Goal: Task Accomplishment & Management: Use online tool/utility

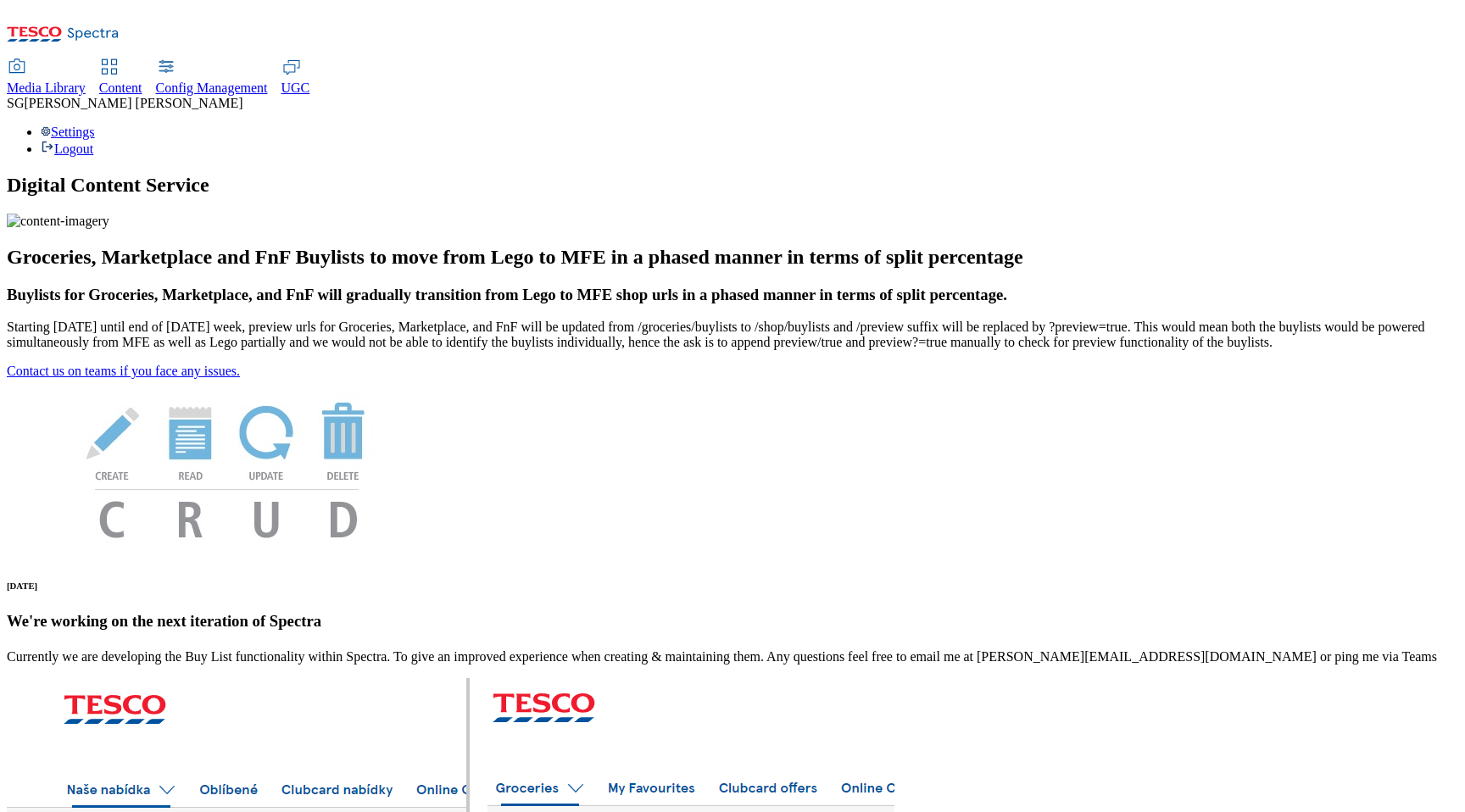
click at [142, 81] on span "Content" at bounding box center [121, 88] width 43 height 15
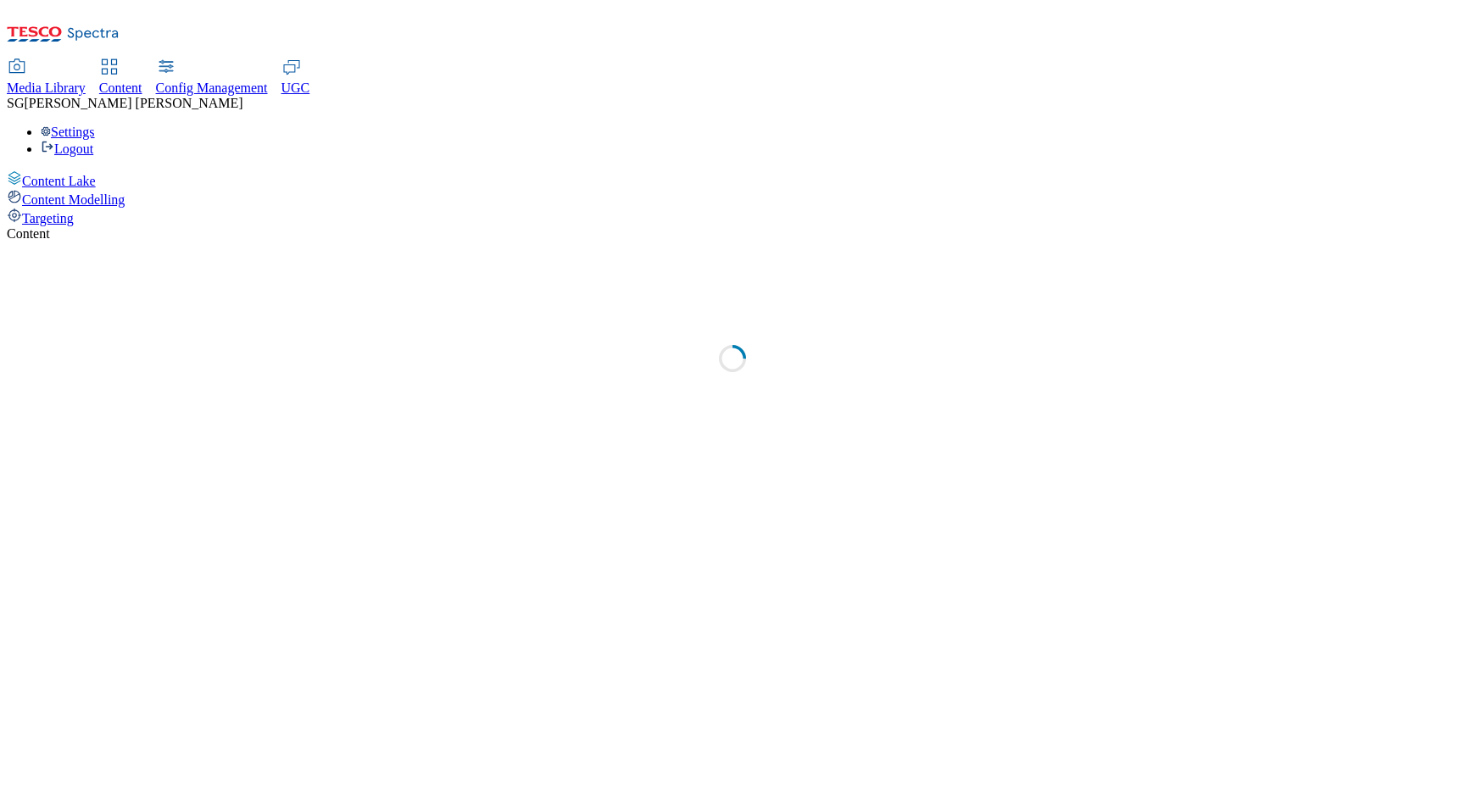
select select "group-comms"
click at [74, 211] on span "Targeting" at bounding box center [47, 218] width 51 height 15
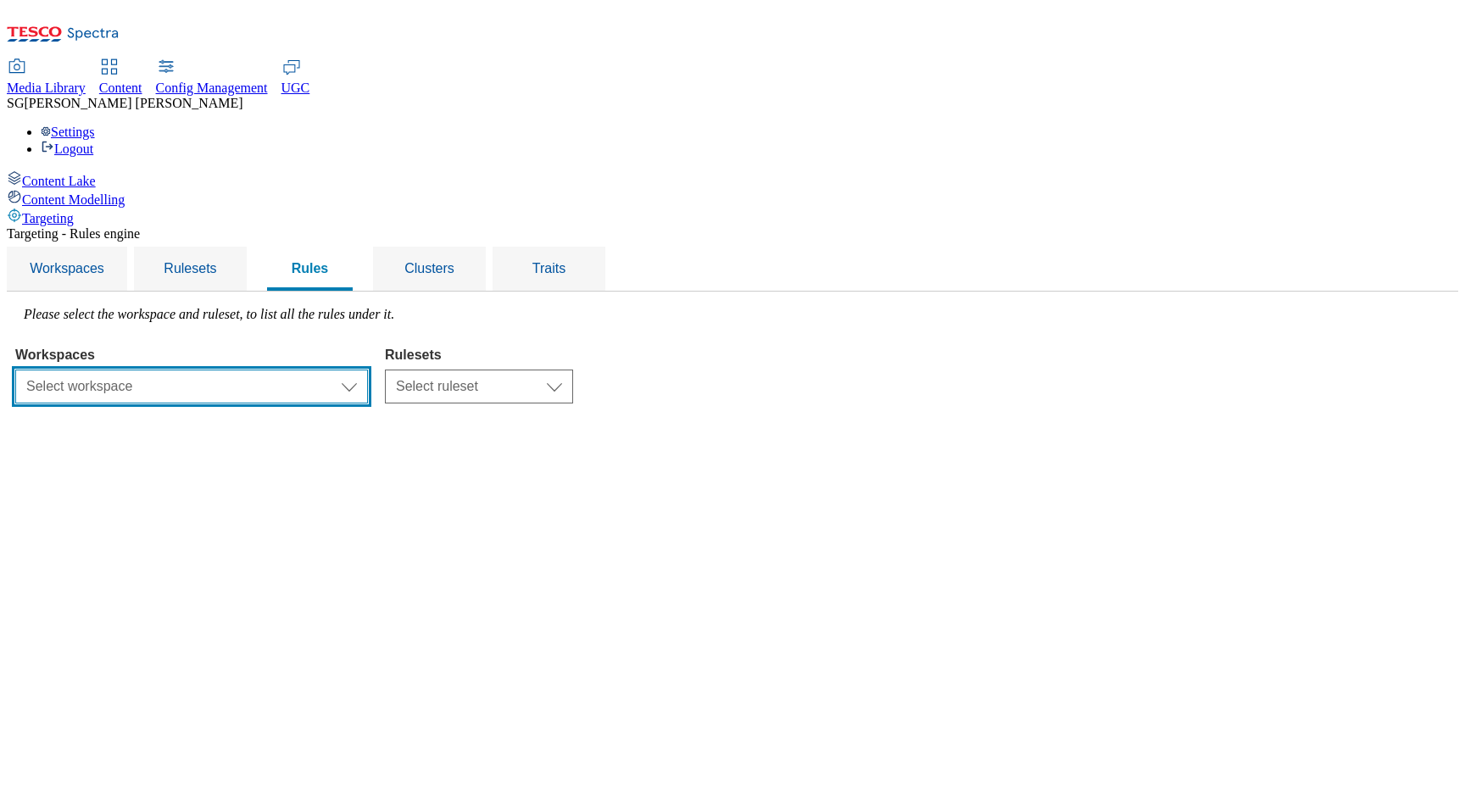
click at [368, 370] on select "Select workspace Test 20_sanity_august test [DATE] Test_Sanity_28th_July Conten…" at bounding box center [191, 386] width 353 height 34
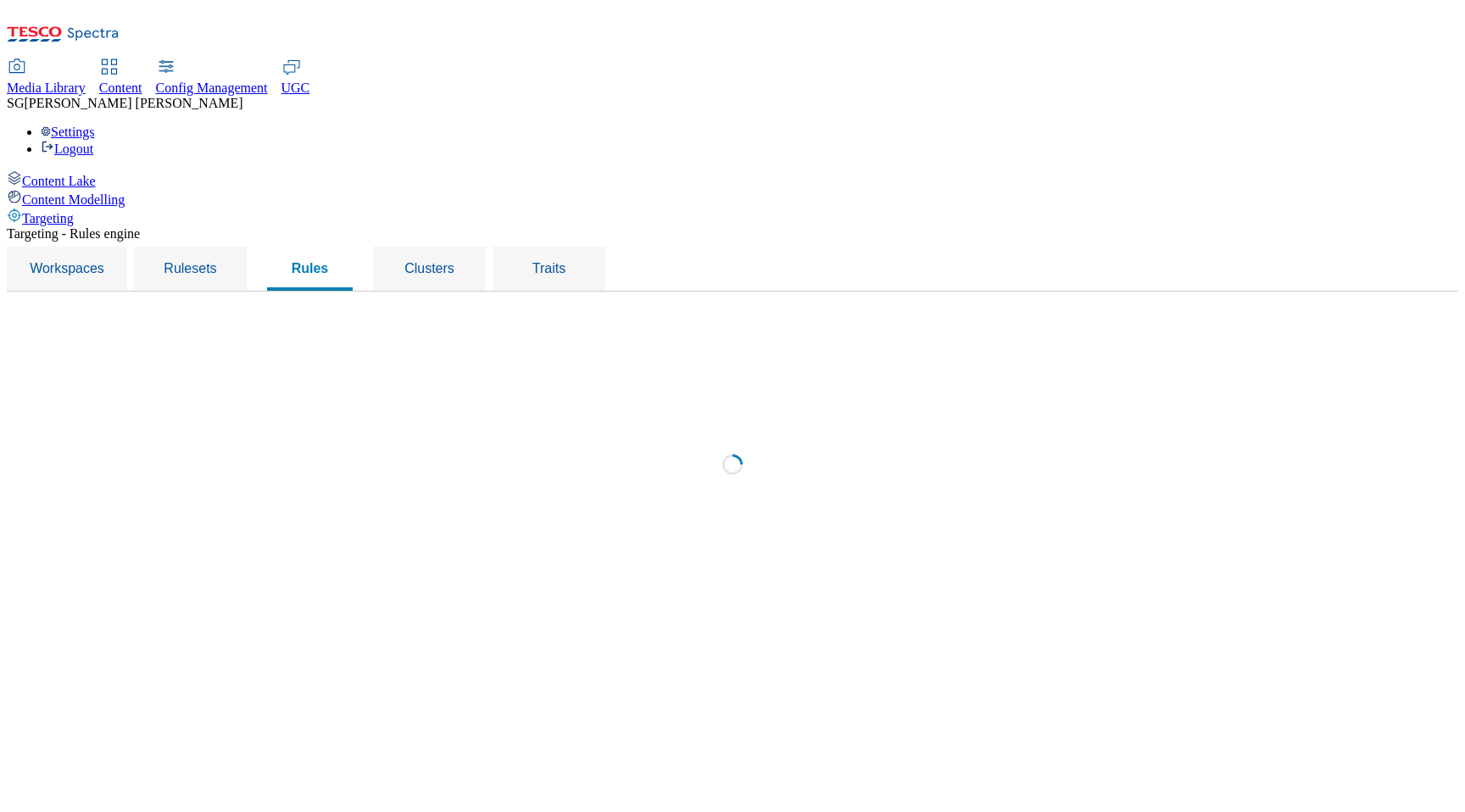
click at [651, 306] on div "Loading" at bounding box center [732, 468] width 1434 height 324
select select "f510054f-adaa-4692-b570-80fa3897127a"
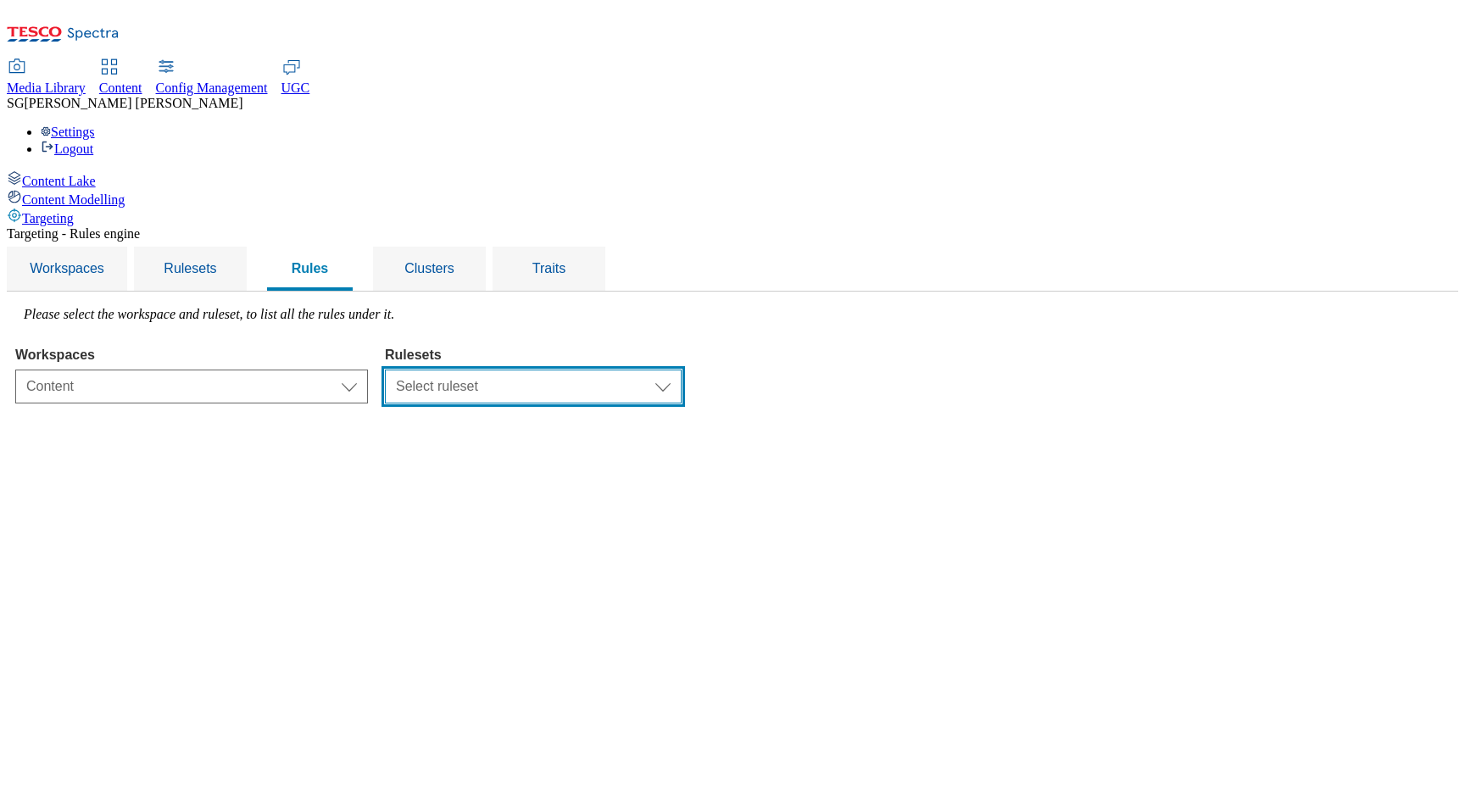
click at [651, 370] on select "Select ruleset CZ [PERSON_NAME] IE ROI TEST UK clubcard-roi clubcard-website cu…" at bounding box center [532, 386] width 297 height 34
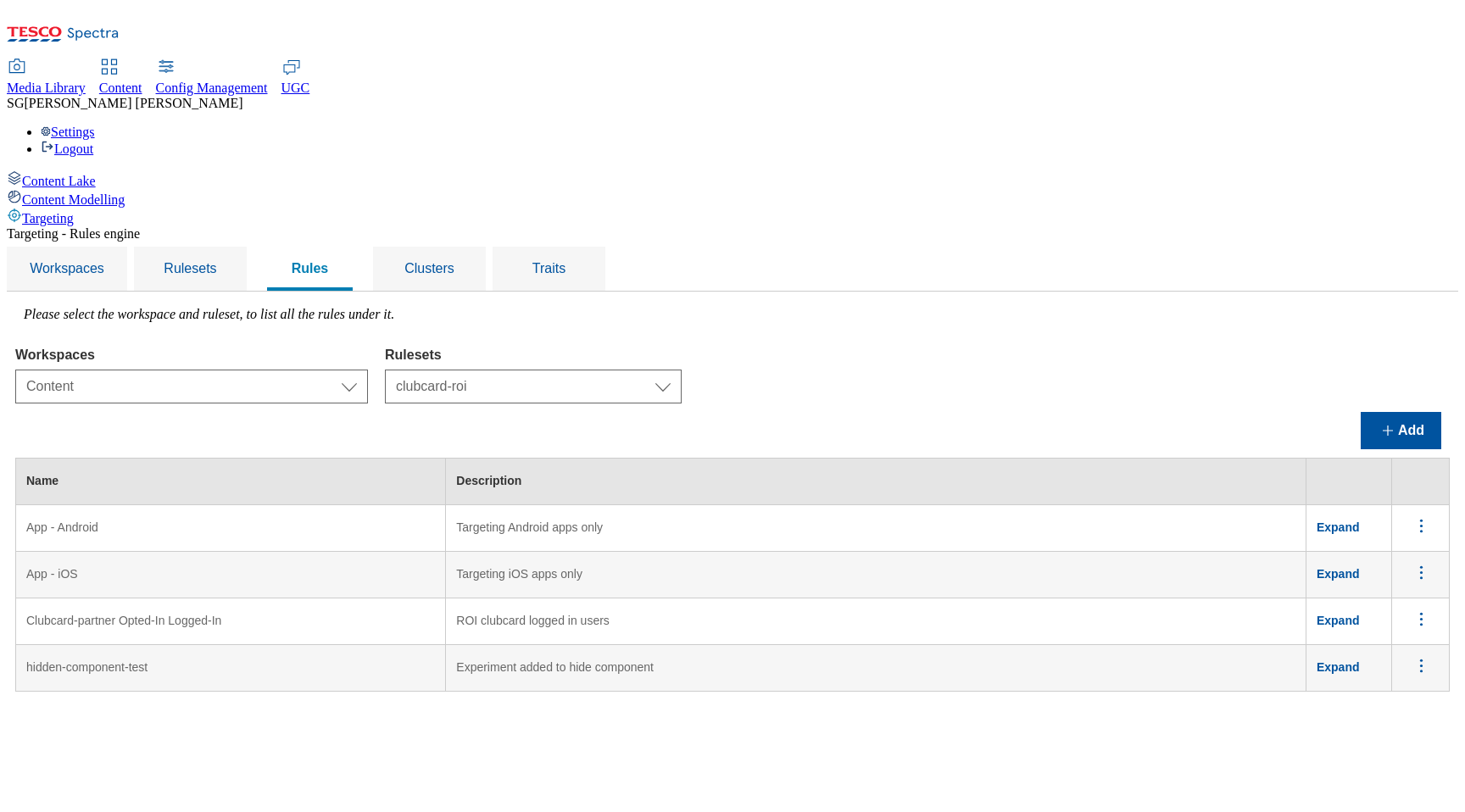
click at [1044, 339] on div "Workspaces Select workspace Test 20_sanity_august test [DATE] Test_Sanity_28th_…" at bounding box center [732, 371] width 1434 height 64
click at [730, 412] on div "Add" at bounding box center [732, 431] width 1434 height 37
click at [681, 370] on select "Select ruleset CZ [PERSON_NAME] IE ROI TEST UK clubcard-roi clubcard-website cu…" at bounding box center [532, 386] width 297 height 34
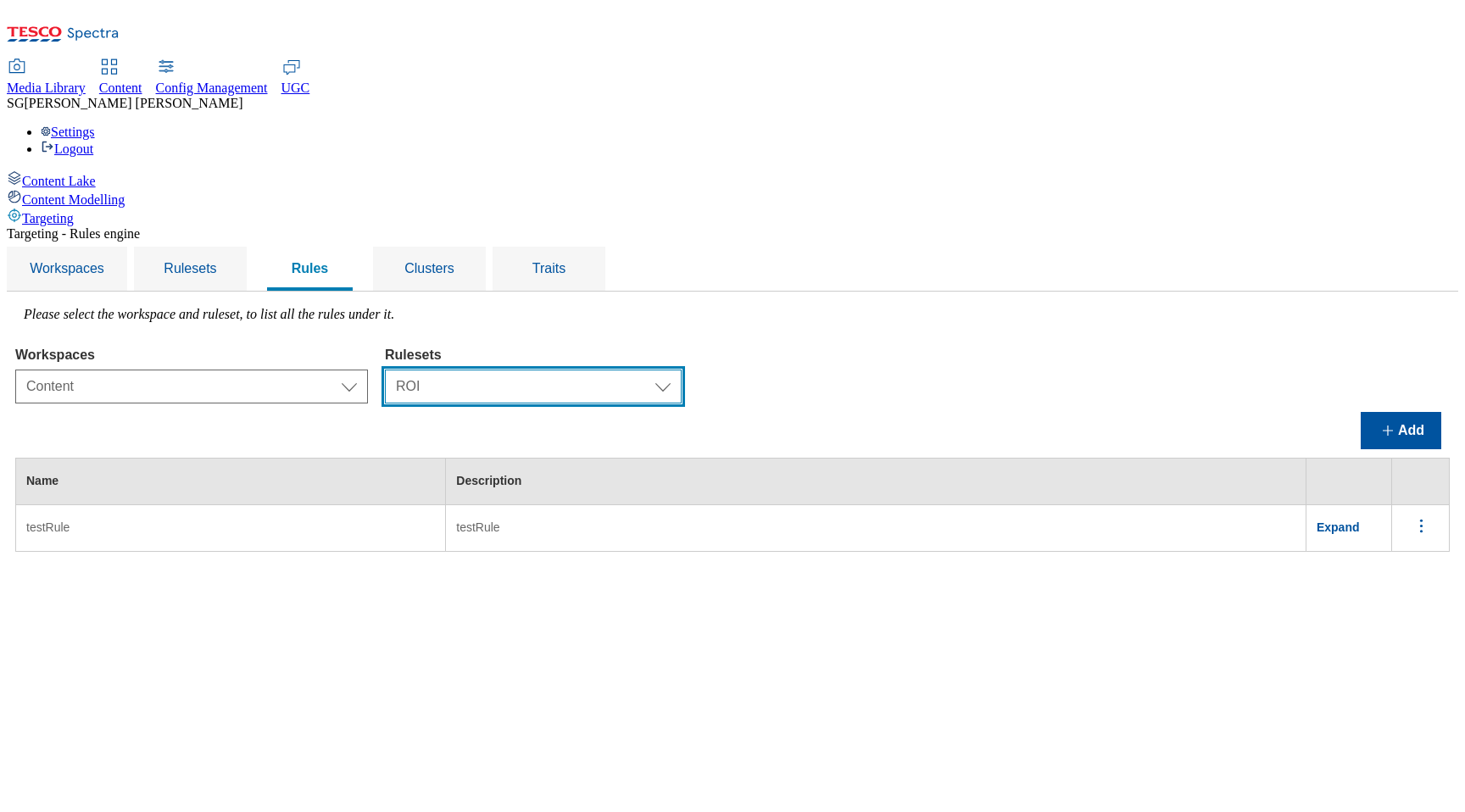
click at [676, 370] on select "Select ruleset CZ [PERSON_NAME] IE ROI TEST UK clubcard-roi clubcard-website cu…" at bounding box center [532, 386] width 297 height 34
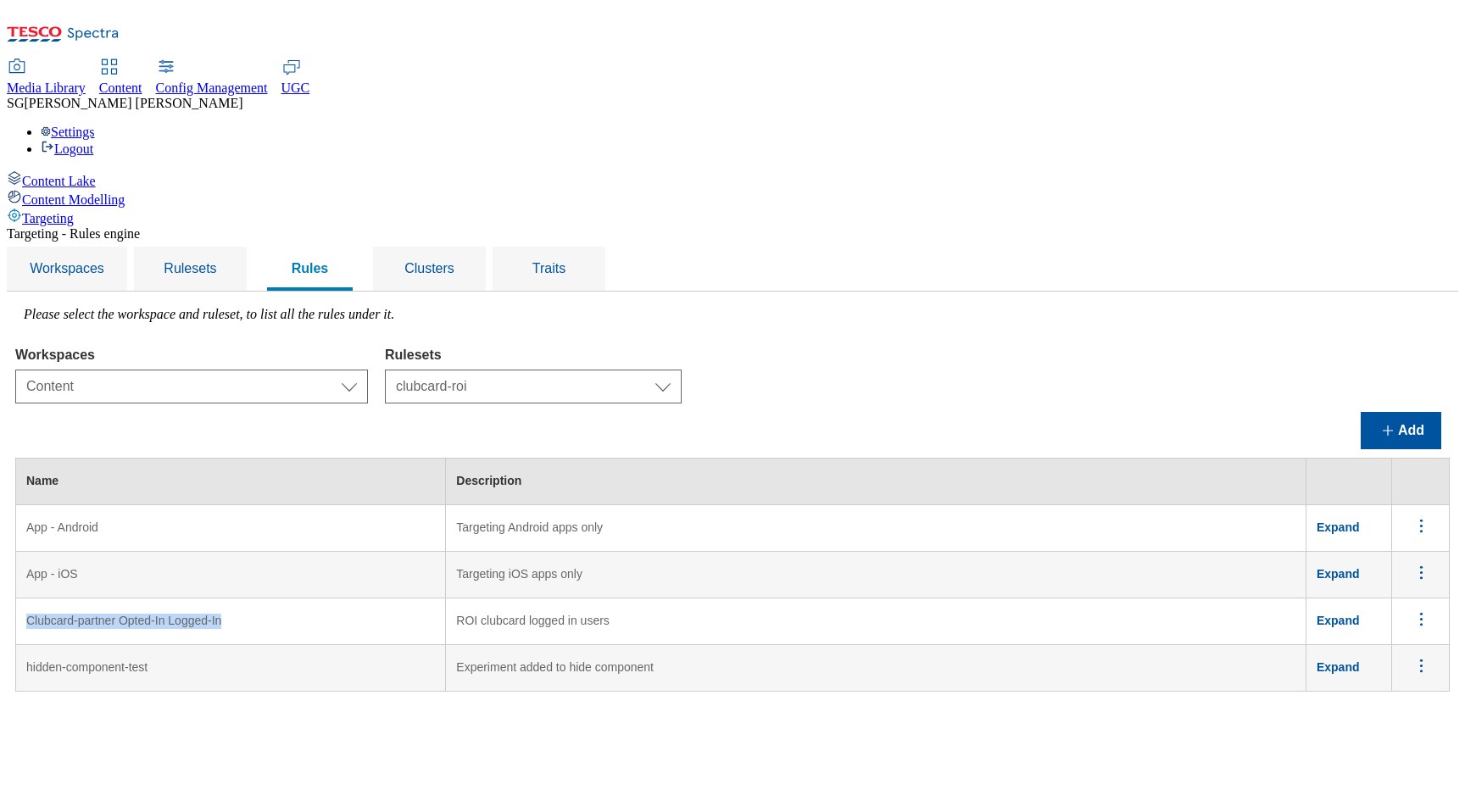
drag, startPoint x: 464, startPoint y: 485, endPoint x: 455, endPoint y: 494, distance: 12.7
click at [446, 598] on td "Clubcard-partner Opted-In Logged-In" at bounding box center [231, 621] width 430 height 46
drag, startPoint x: 778, startPoint y: 492, endPoint x: 603, endPoint y: 493, distance: 175.0
click at [603, 598] on td "ROI clubcard logged in users" at bounding box center [875, 621] width 861 height 46
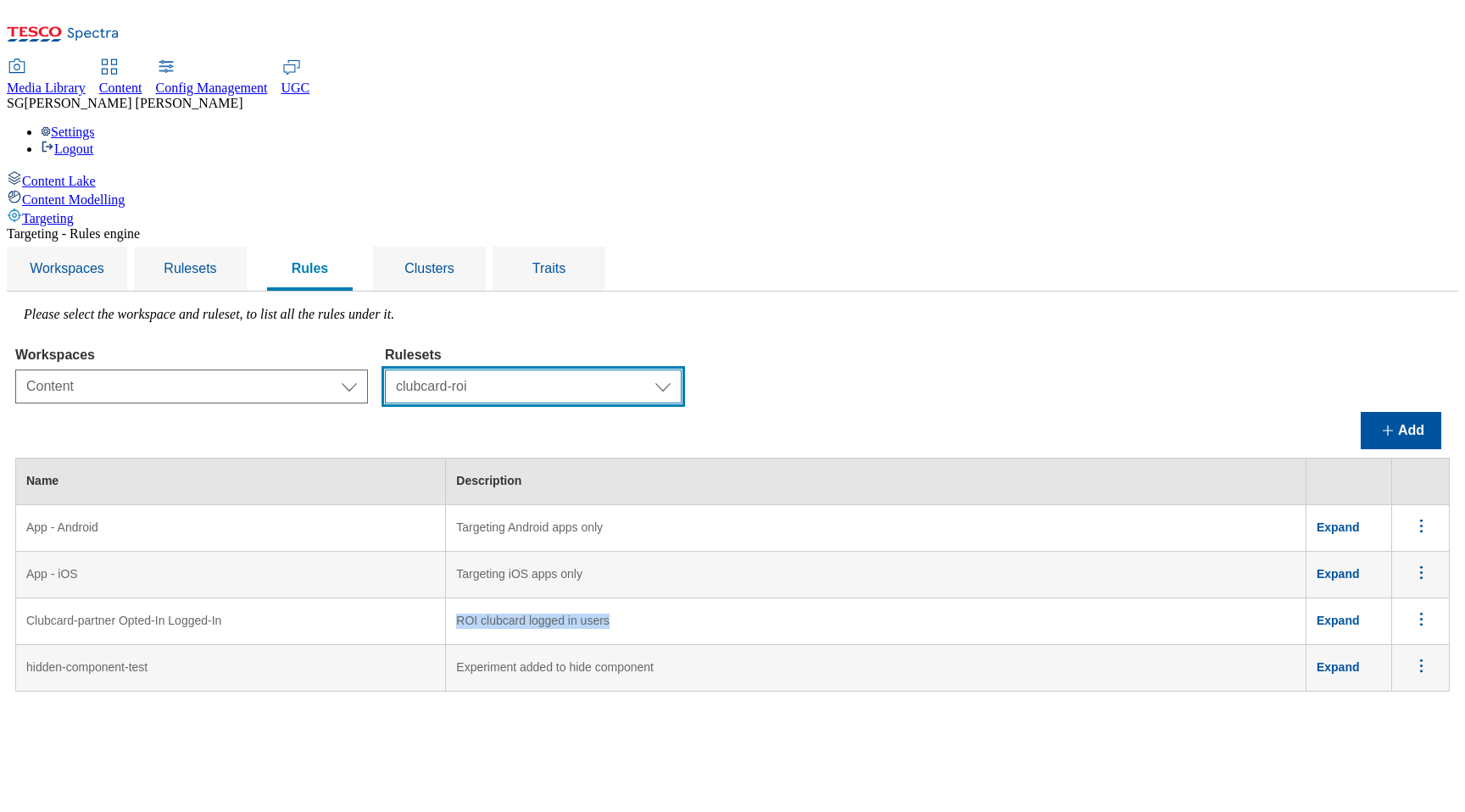
click at [681, 370] on select "Select ruleset CZ [PERSON_NAME] IE ROI TEST UK clubcard-roi clubcard-website cu…" at bounding box center [532, 386] width 297 height 34
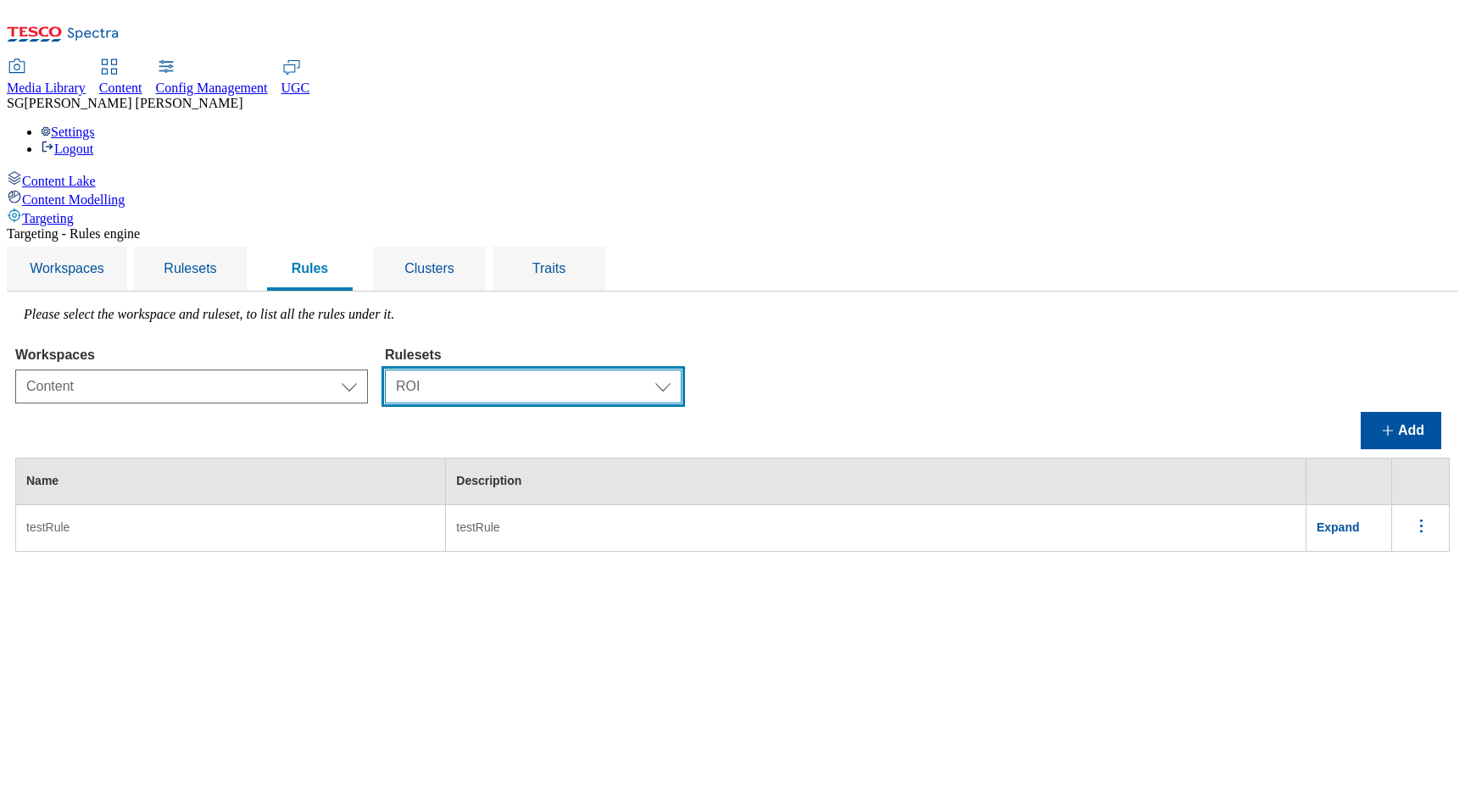
click at [680, 370] on select "Select ruleset CZ [PERSON_NAME] IE ROI TEST UK clubcard-roi clubcard-website cu…" at bounding box center [532, 386] width 297 height 34
select select "87837630-7157-4b0d-a987-68122c84fcaf"
